Goal: Check status: Check status

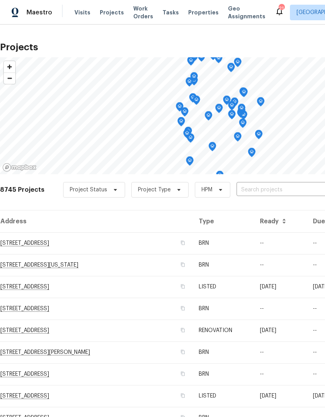
click at [256, 189] on input "text" at bounding box center [281, 190] width 89 height 12
type input "4578"
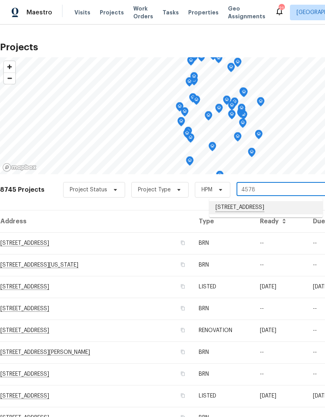
click at [253, 207] on li "[STREET_ADDRESS]" at bounding box center [265, 207] width 113 height 13
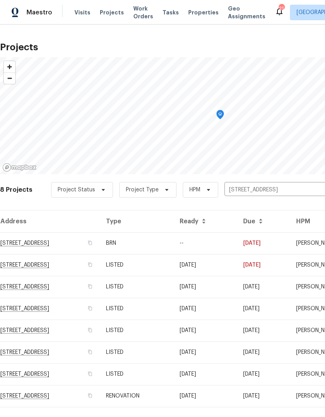
click at [173, 396] on td "RENOVATION" at bounding box center [137, 396] width 74 height 22
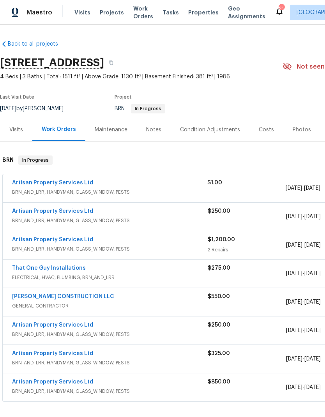
click at [55, 182] on link "Artisan Property Services Ltd" at bounding box center [52, 182] width 81 height 5
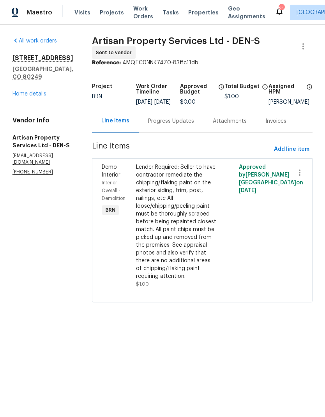
click at [156, 125] on div "Progress Updates" at bounding box center [171, 121] width 46 height 8
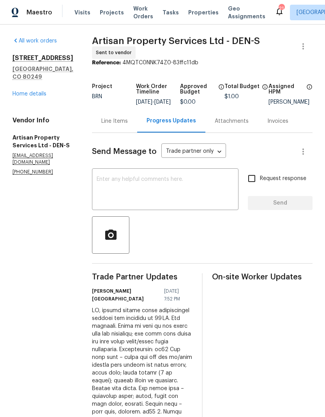
click at [35, 66] on div "[STREET_ADDRESS] Home details" at bounding box center [42, 76] width 61 height 44
click at [37, 91] on link "Home details" at bounding box center [29, 93] width 34 height 5
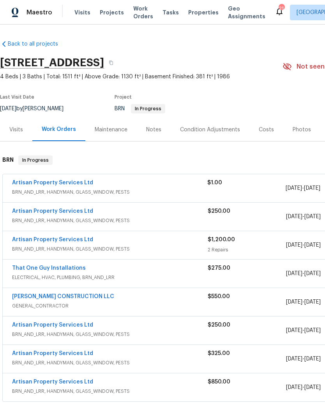
click at [275, 350] on div "$325.00" at bounding box center [247, 354] width 78 height 8
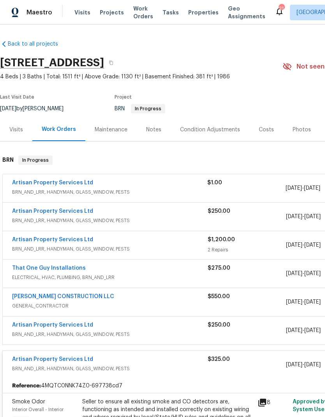
click at [254, 355] on div "$325.00" at bounding box center [247, 364] width 78 height 19
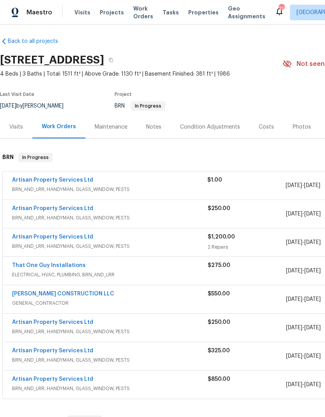
scroll to position [3, 0]
click at [59, 177] on link "Artisan Property Services Ltd" at bounding box center [52, 179] width 81 height 5
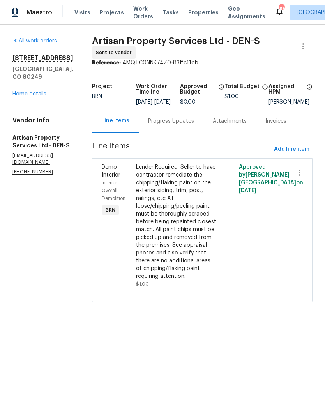
click at [150, 123] on div "Progress Updates" at bounding box center [171, 121] width 46 height 8
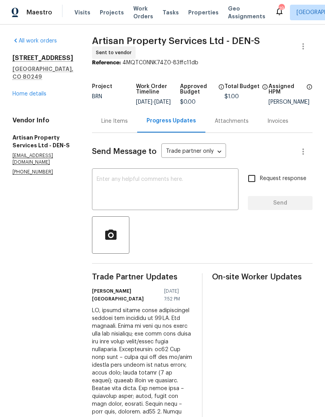
click at [38, 97] on link "Home details" at bounding box center [29, 93] width 34 height 5
